Goal: Entertainment & Leisure: Consume media (video, audio)

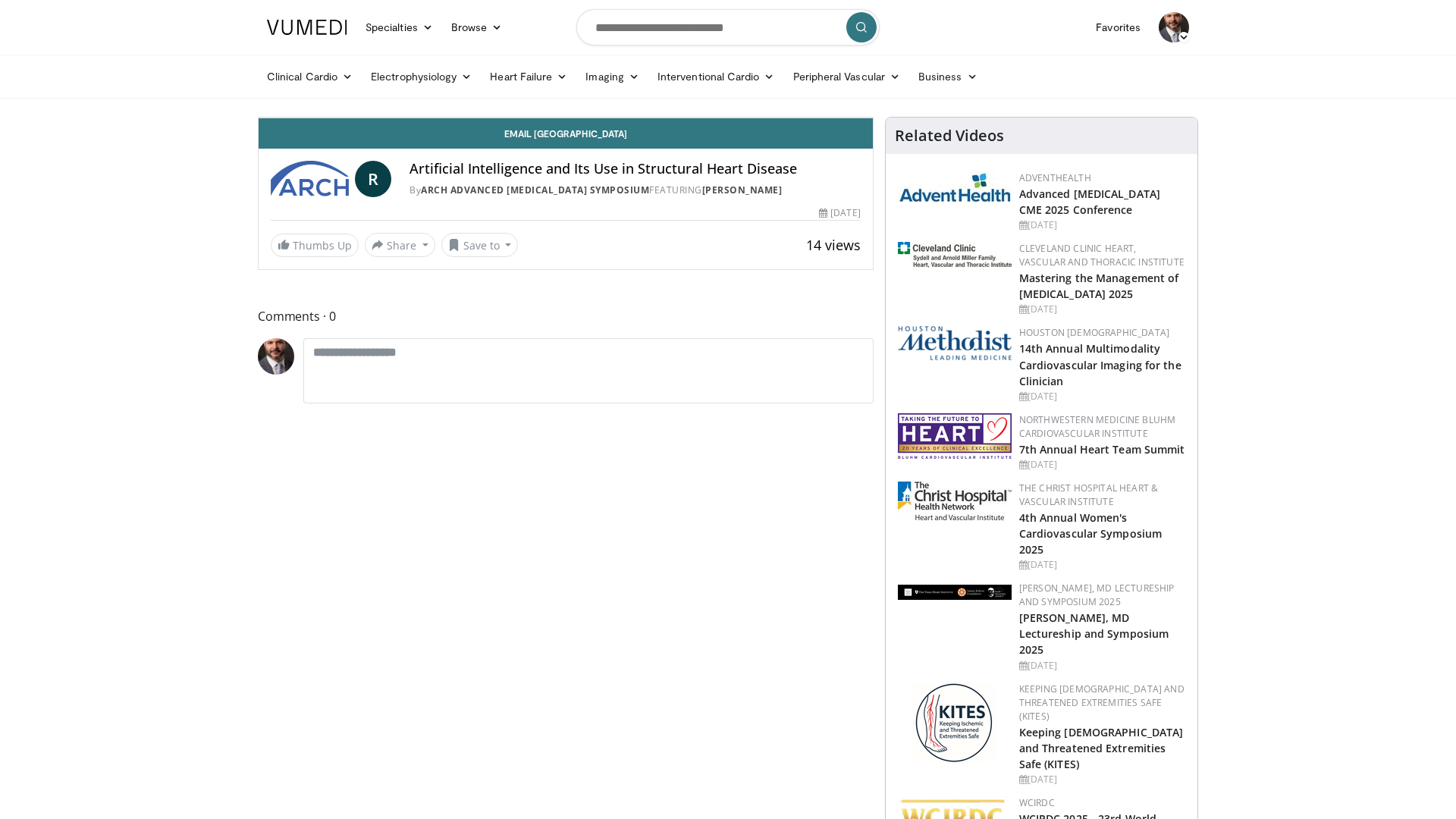
click at [259, 117] on span "Video Player" at bounding box center [274, 102] width 30 height 30
click at [498, 87] on div "Loaded : 39.62% 07:03 07:03" at bounding box center [566, 85] width 615 height 6
click at [259, 117] on span "Video Player" at bounding box center [274, 102] width 30 height 30
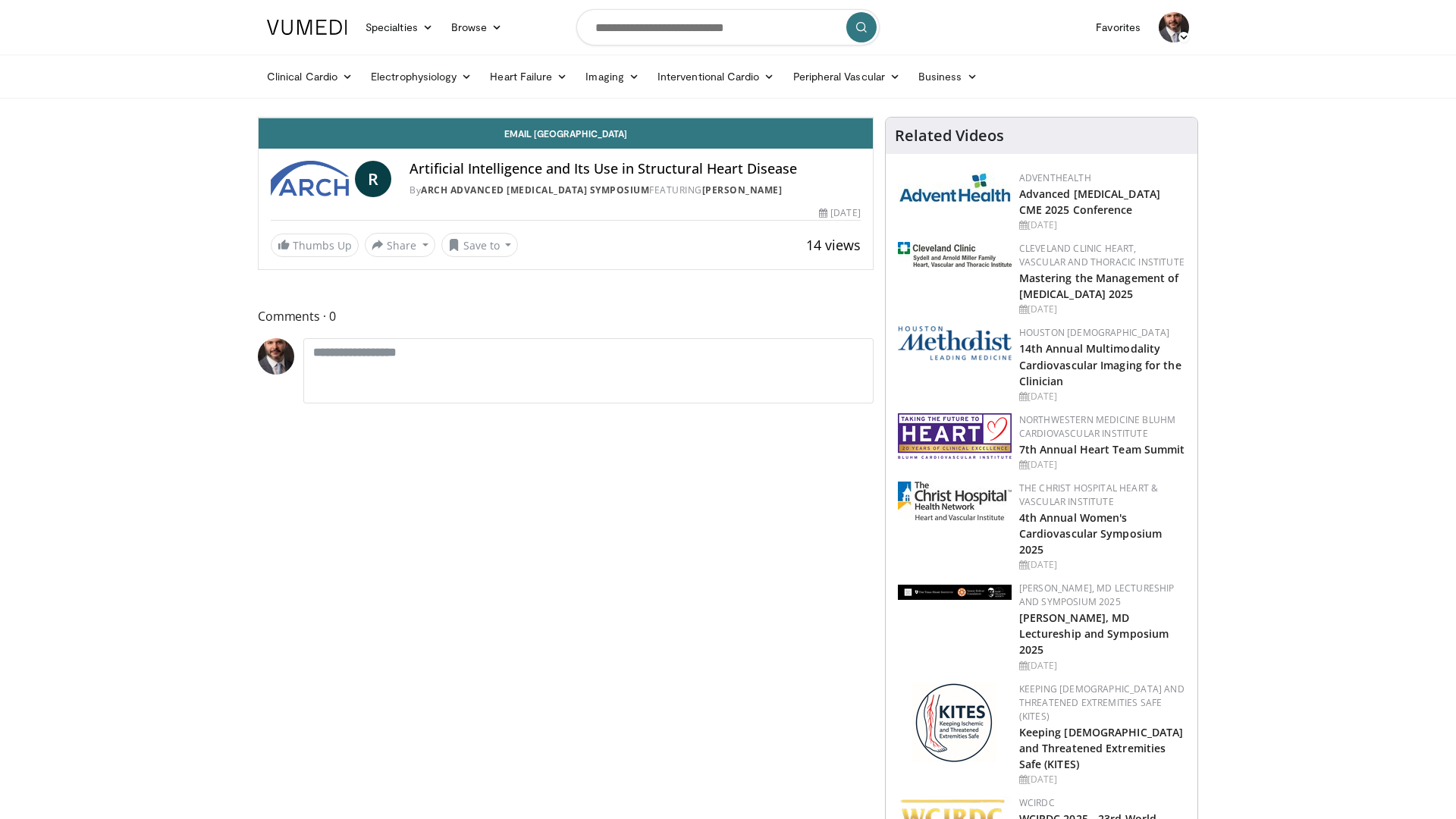
click at [817, 87] on div "Progress Bar" at bounding box center [817, 85] width 2 height 6
click at [813, 87] on div "Progress Bar" at bounding box center [814, 85] width 2 height 6
